Goal: Information Seeking & Learning: Learn about a topic

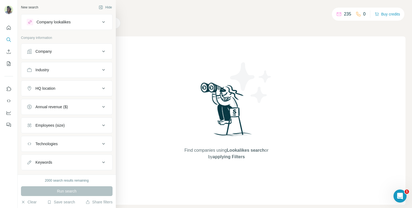
click at [53, 26] on button "Company lookalikes" at bounding box center [66, 22] width 91 height 13
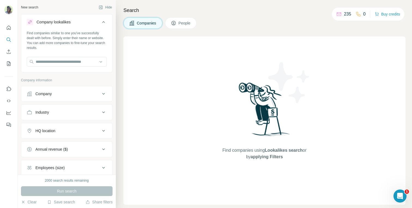
click at [53, 26] on button "Company lookalikes" at bounding box center [66, 23] width 91 height 15
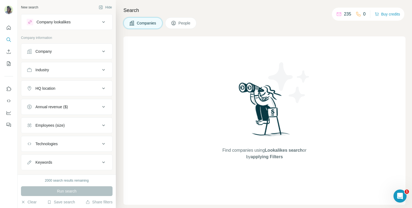
click at [54, 53] on div "Company" at bounding box center [64, 51] width 74 height 5
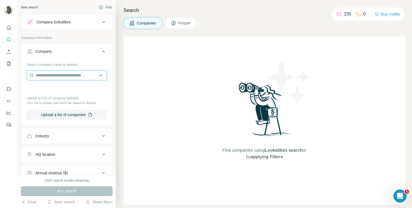
click at [50, 74] on input "text" at bounding box center [67, 76] width 80 height 10
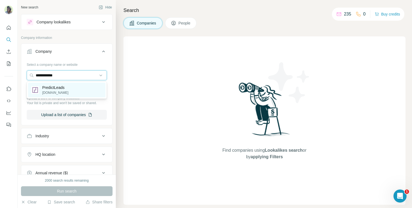
type input "**********"
click at [48, 88] on p "PredictLeads" at bounding box center [55, 87] width 26 height 5
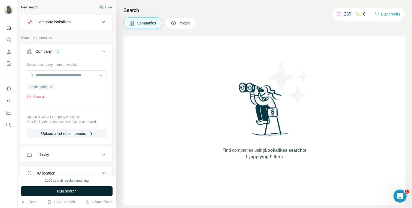
click at [55, 191] on button "Run search" at bounding box center [66, 191] width 91 height 10
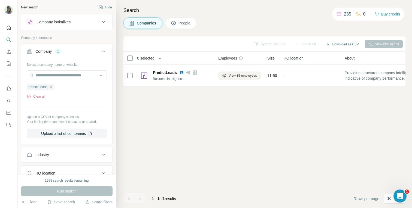
click at [188, 23] on span "People" at bounding box center [184, 22] width 13 height 5
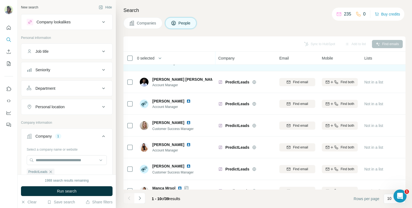
scroll to position [93, 0]
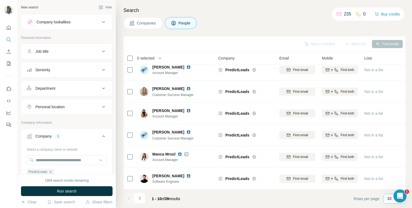
click at [388, 199] on p "10" at bounding box center [389, 198] width 4 height 5
click at [391, 158] on p "60" at bounding box center [390, 157] width 4 height 5
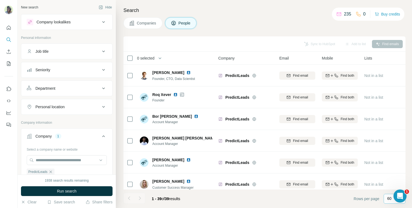
click at [73, 22] on div "Company lookalikes" at bounding box center [64, 22] width 74 height 7
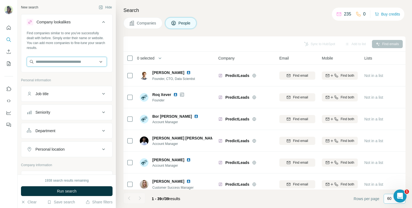
click at [64, 60] on input "text" at bounding box center [67, 62] width 80 height 10
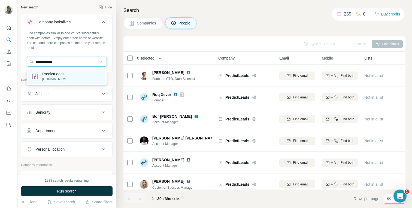
type input "**********"
click at [74, 76] on div "PredictLeads [DOMAIN_NAME]" at bounding box center [66, 76] width 77 height 15
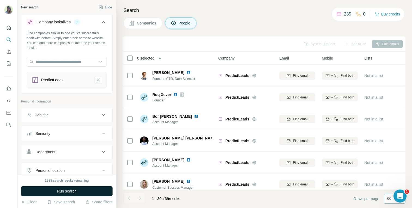
click at [64, 189] on span "Run search" at bounding box center [67, 191] width 20 height 5
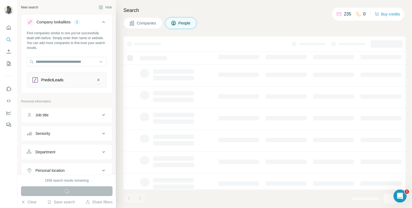
click at [147, 22] on span "Companies" at bounding box center [147, 22] width 20 height 5
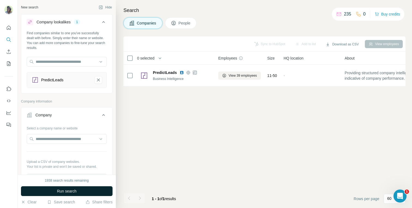
click at [74, 192] on span "Run search" at bounding box center [67, 191] width 20 height 5
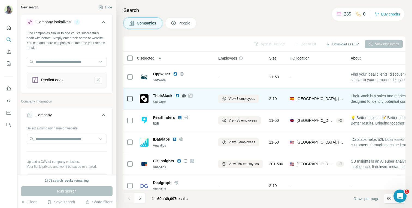
scroll to position [45, 0]
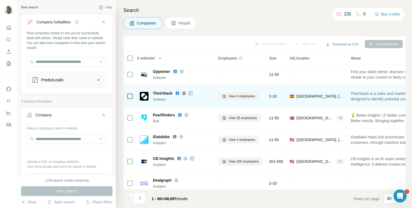
click at [178, 93] on img at bounding box center [177, 93] width 4 height 4
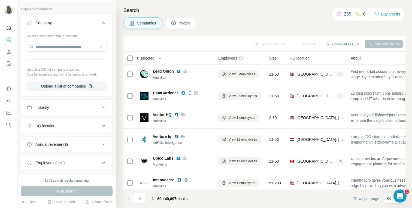
scroll to position [0, 0]
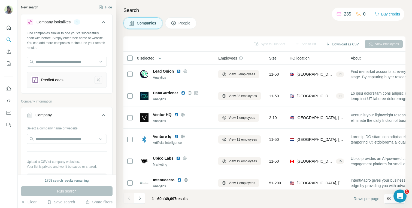
click at [98, 80] on icon "PredictLeads-remove-button" at bounding box center [98, 80] width 3 height 3
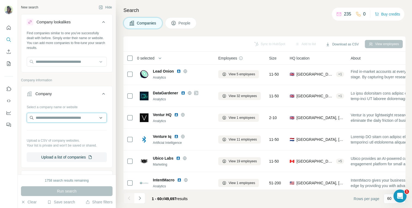
click at [59, 119] on input "text" at bounding box center [67, 118] width 80 height 10
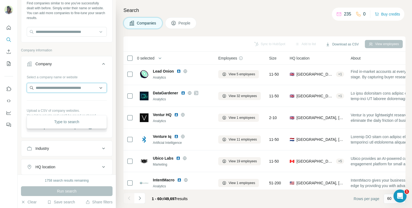
scroll to position [32, 0]
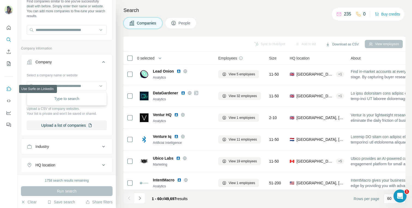
click at [10, 87] on icon "Use Surfe on LinkedIn" at bounding box center [8, 88] width 5 height 5
click at [10, 115] on icon "Dashboard" at bounding box center [8, 112] width 5 height 5
click at [8, 114] on icon "Dashboard" at bounding box center [8, 112] width 5 height 5
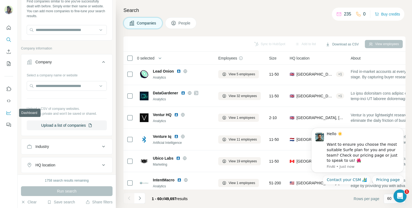
scroll to position [0, 0]
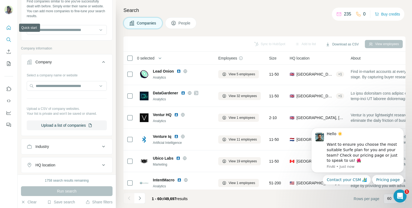
click at [8, 28] on icon "Quick start" at bounding box center [8, 27] width 5 height 5
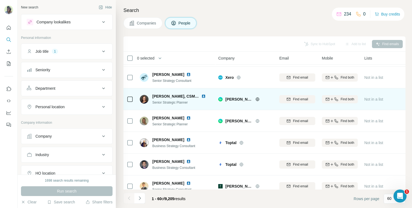
scroll to position [44, 0]
